Goal: Task Accomplishment & Management: Manage account settings

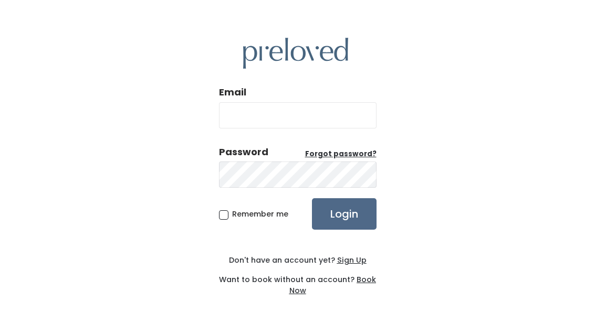
click at [332, 129] on input "Email" at bounding box center [298, 115] width 158 height 26
type input "[EMAIL_ADDRESS][DOMAIN_NAME]"
click at [343, 230] on input "Login" at bounding box center [344, 214] width 65 height 32
